Goal: Transaction & Acquisition: Purchase product/service

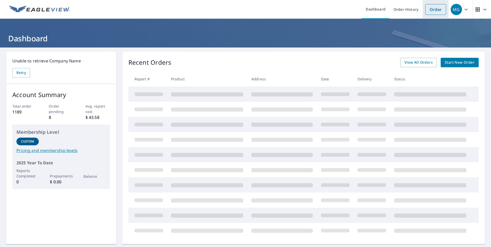
click at [429, 6] on link "Order" at bounding box center [435, 9] width 21 height 11
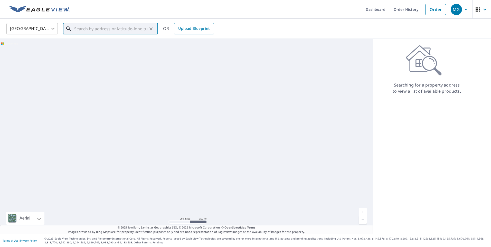
click at [105, 32] on input "text" at bounding box center [110, 29] width 73 height 14
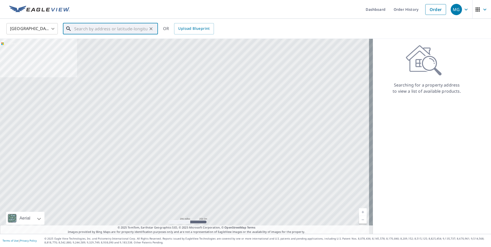
click at [105, 31] on input "text" at bounding box center [110, 29] width 73 height 14
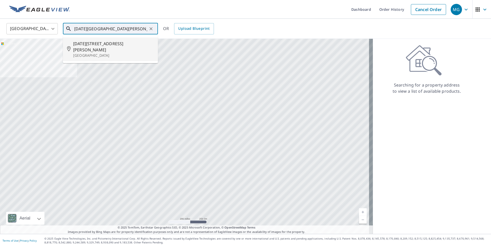
click at [103, 43] on span "[DATE][STREET_ADDRESS][PERSON_NAME]" at bounding box center [113, 47] width 81 height 12
type input "[DATE][STREET_ADDRESS][PERSON_NAME]"
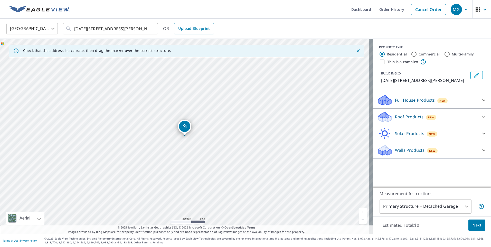
click at [381, 118] on icon at bounding box center [383, 115] width 11 height 6
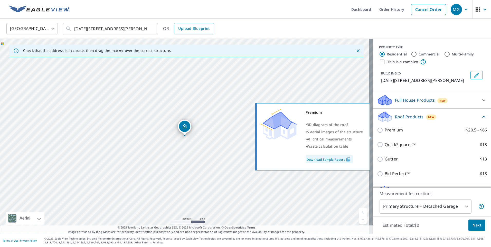
click at [385, 133] on p "Premium" at bounding box center [394, 130] width 18 height 6
click at [381, 133] on input "Premium $20.5 - $66" at bounding box center [381, 130] width 8 height 6
checkbox input "true"
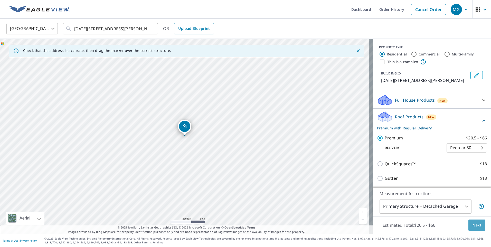
click at [468, 222] on button "Next" at bounding box center [476, 225] width 17 height 12
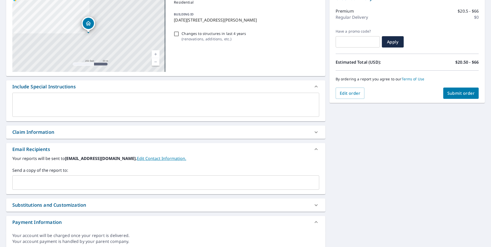
scroll to position [77, 0]
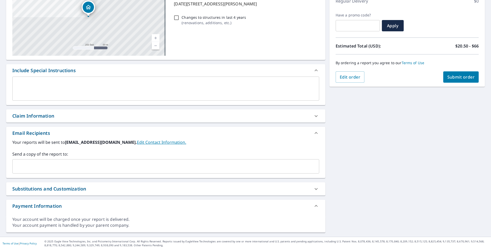
click at [63, 120] on div "Claim Information" at bounding box center [165, 115] width 319 height 13
checkbox input "true"
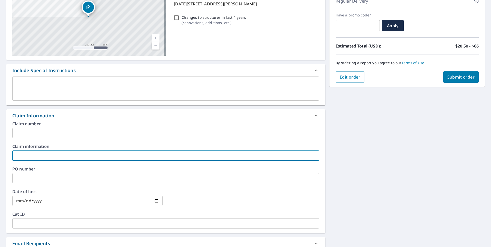
click at [59, 154] on input "text" at bounding box center [165, 155] width 307 height 10
type input "d"
checkbox input "true"
type input "Dynasty"
checkbox input "true"
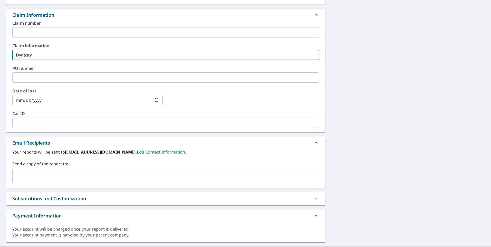
scroll to position [180, 0]
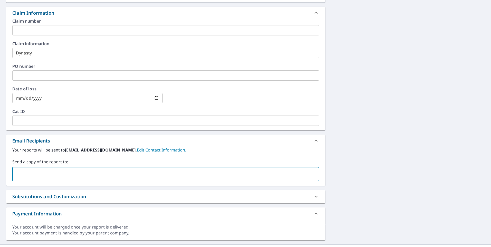
click at [76, 171] on input "text" at bounding box center [162, 174] width 294 height 10
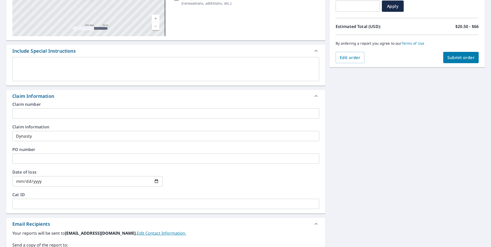
scroll to position [51, 0]
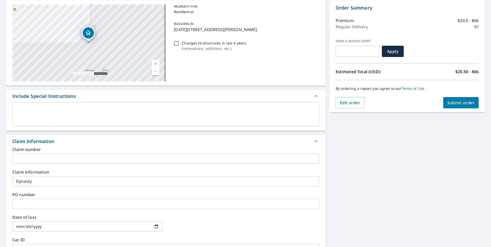
type input "[PERSON_NAME][EMAIL_ADDRESS][PERSON_NAME][DOMAIN_NAME]"
click at [447, 106] on button "Submit order" at bounding box center [461, 102] width 36 height 11
checkbox input "true"
